Goal: Task Accomplishment & Management: Use online tool/utility

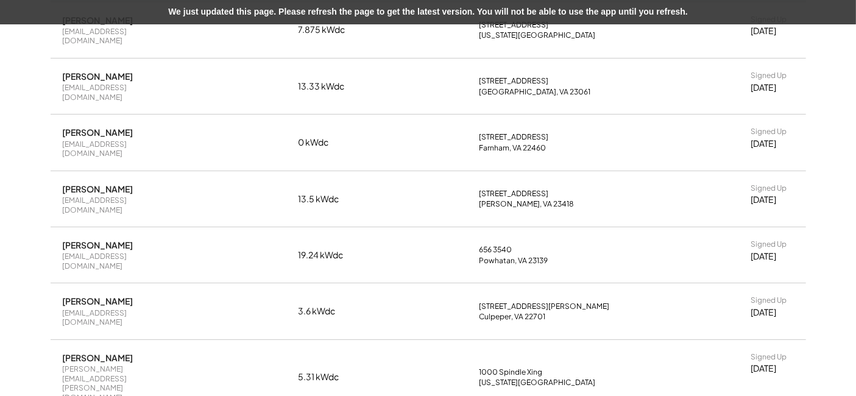
scroll to position [338, 0]
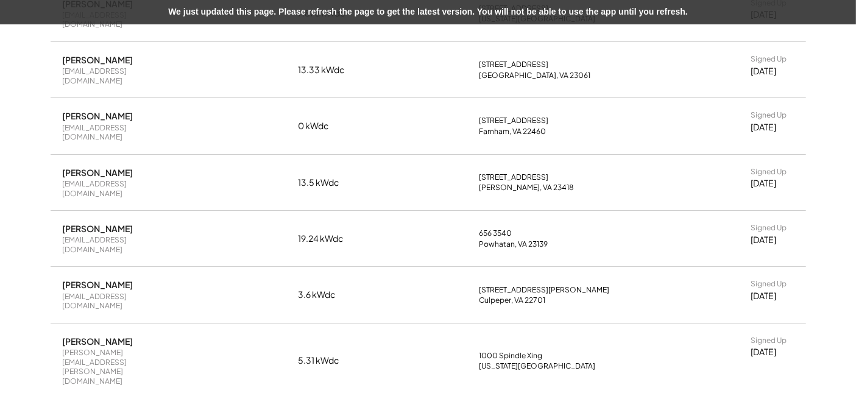
click at [68, 292] on div "[EMAIL_ADDRESS][DOMAIN_NAME]" at bounding box center [121, 301] width 116 height 19
copy div "[EMAIL_ADDRESS][DOMAIN_NAME]"
click at [483, 285] on div "[STREET_ADDRESS][PERSON_NAME]" at bounding box center [544, 290] width 130 height 10
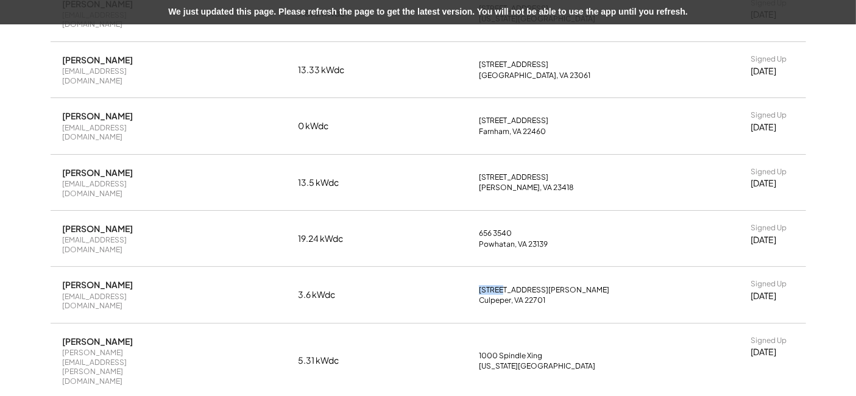
click at [483, 285] on div "[STREET_ADDRESS][PERSON_NAME]" at bounding box center [544, 290] width 130 height 10
copy div "15322"
click at [0, 206] on div "Referral Dashboard Show Key Links ↓ | Search All Referrals ↗ Create New Referra…" at bounding box center [428, 248] width 856 height 1062
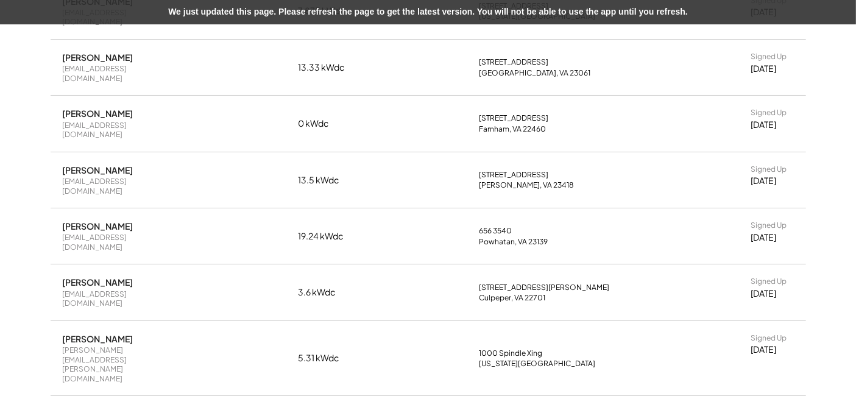
scroll to position [406, 0]
